Goal: Check status: Check status

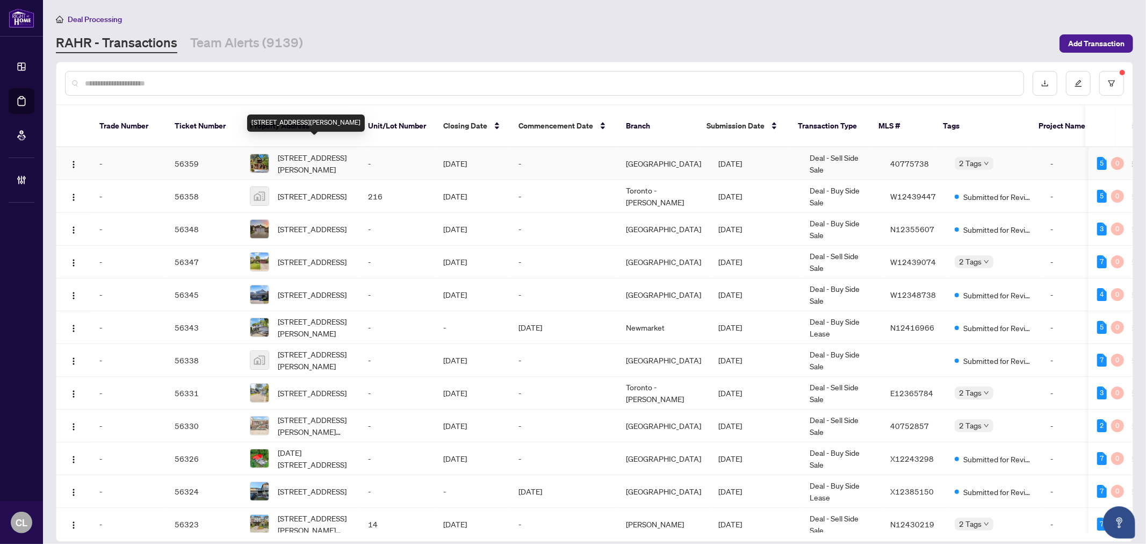
click at [313, 152] on span "[STREET_ADDRESS][PERSON_NAME]" at bounding box center [314, 164] width 73 height 24
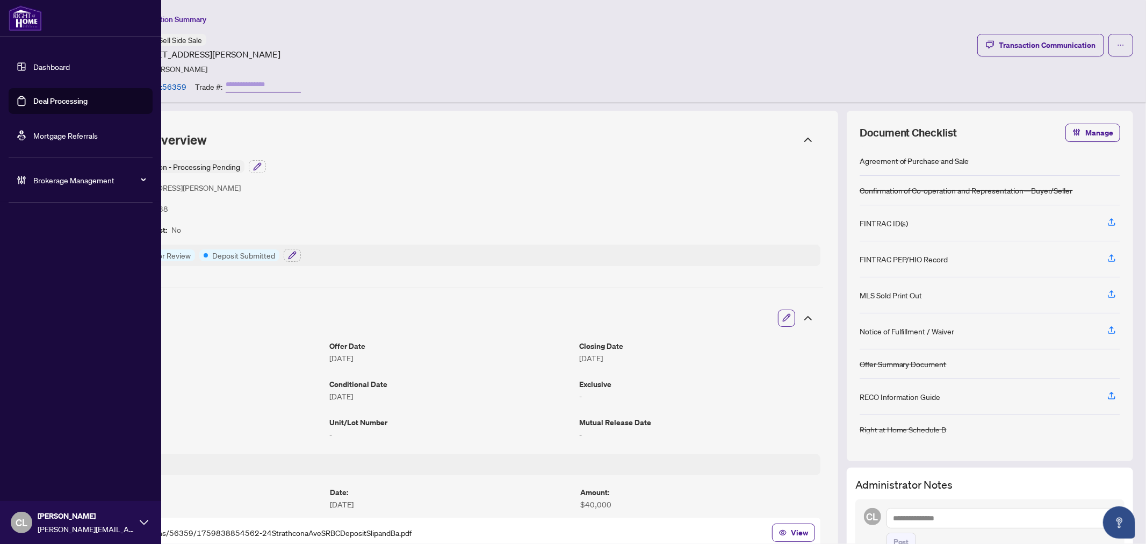
click at [45, 96] on link "Deal Processing" at bounding box center [60, 101] width 54 height 10
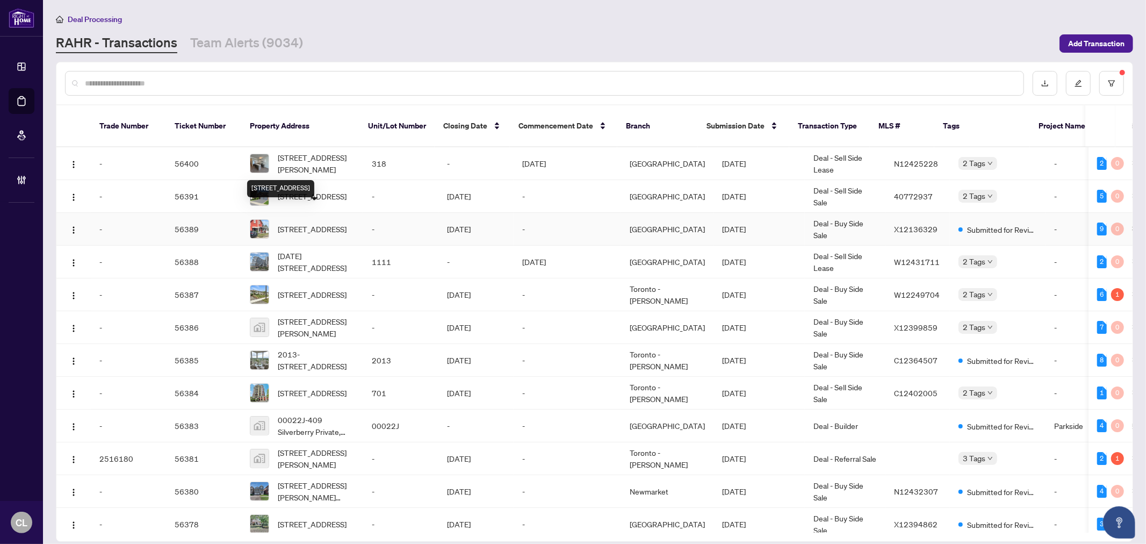
click at [292, 223] on span "10 Main St, Cobden, Ontario K0J 1K0, Canada" at bounding box center [312, 229] width 69 height 12
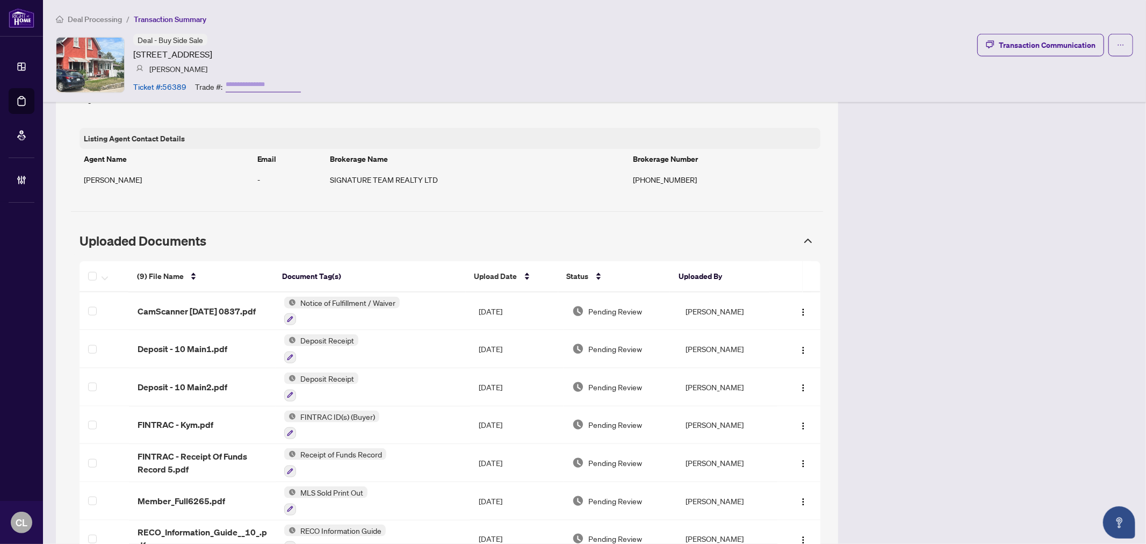
scroll to position [1089, 0]
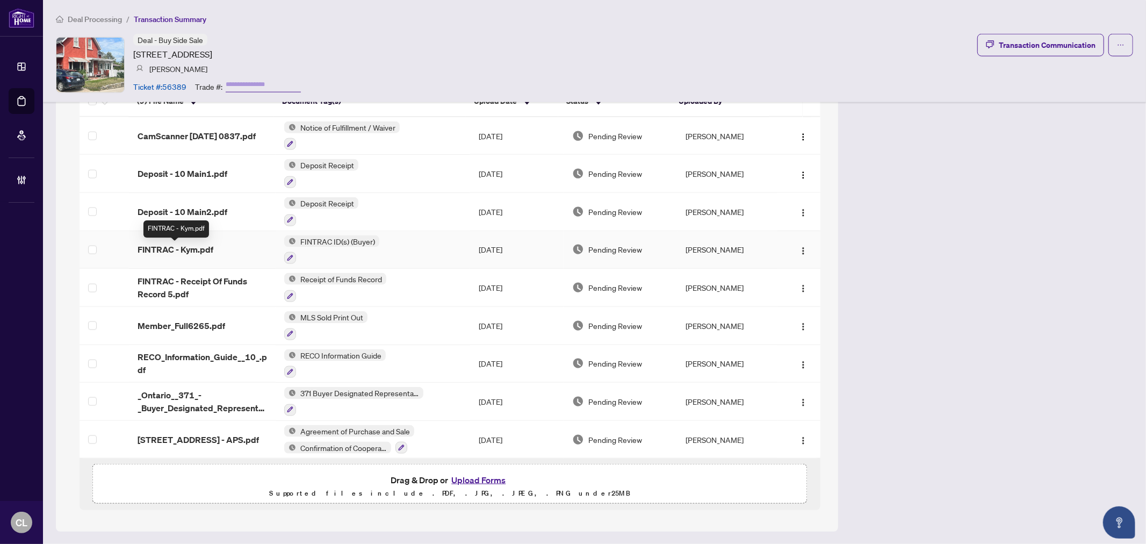
click at [171, 248] on span "FINTRAC - Kym.pdf" at bounding box center [176, 249] width 76 height 13
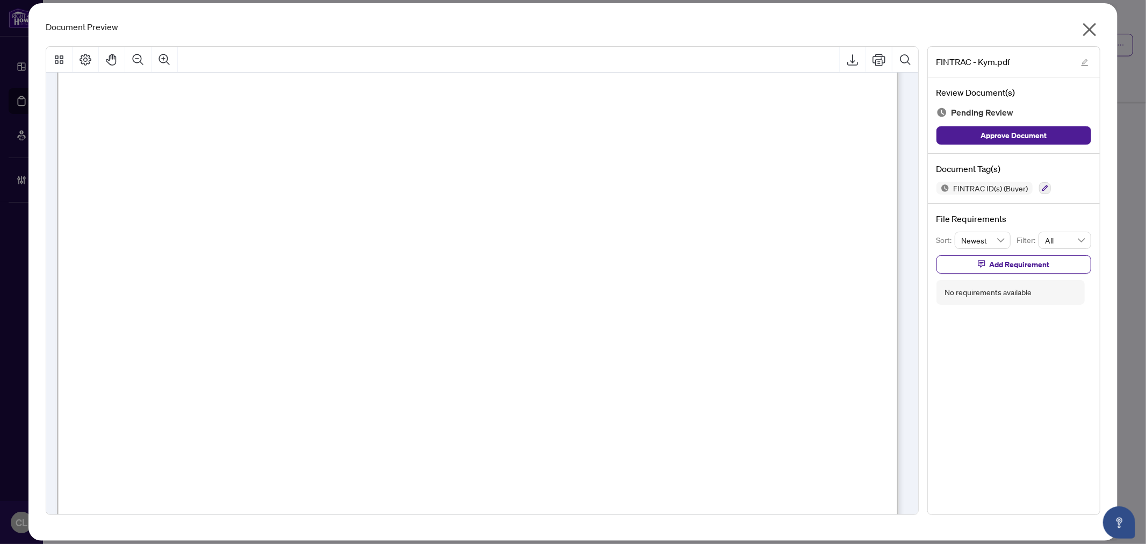
scroll to position [1485, 0]
